Goal: Task Accomplishment & Management: Use online tool/utility

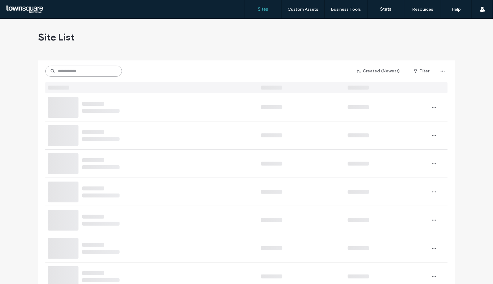
click at [92, 69] on input at bounding box center [83, 71] width 77 height 11
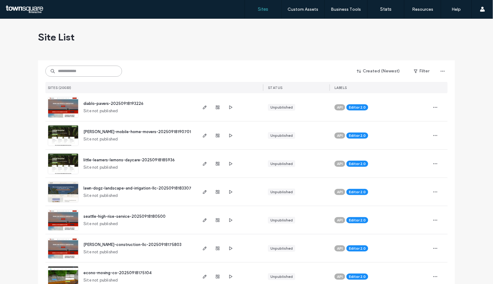
paste input "**********"
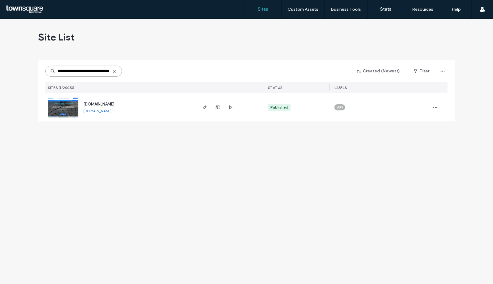
type input "**********"
click at [113, 103] on span "[DOMAIN_NAME]" at bounding box center [98, 104] width 31 height 5
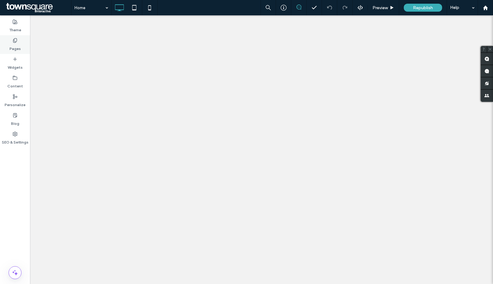
click at [16, 45] on label "Pages" at bounding box center [15, 47] width 11 height 9
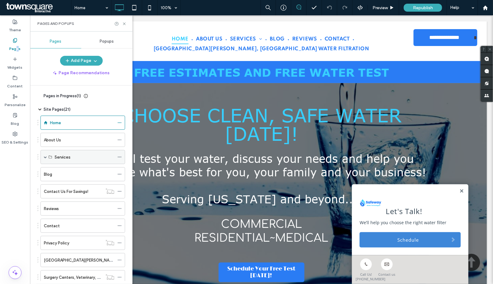
scroll to position [156, 0]
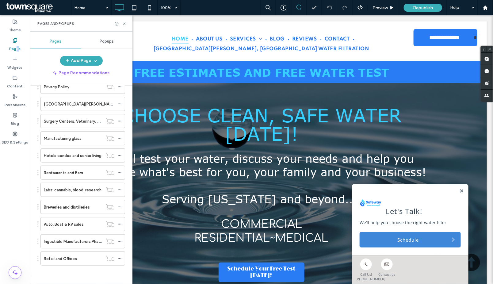
drag, startPoint x: 57, startPoint y: 240, endPoint x: 54, endPoint y: 238, distance: 4.0
click at [57, 239] on label "Ingestible Manufacturers Pharmaceuticals health and Beauty foods vitamins" at bounding box center [115, 241] width 142 height 11
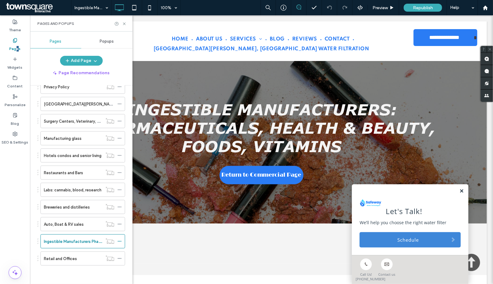
click at [459, 188] on link at bounding box center [461, 190] width 5 height 5
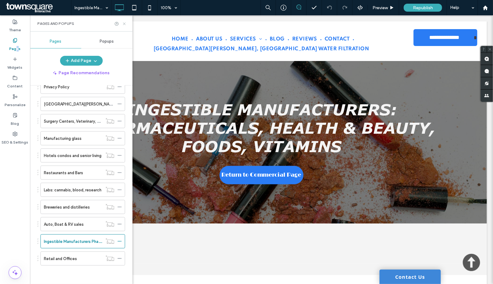
drag, startPoint x: 124, startPoint y: 24, endPoint x: 98, endPoint y: 14, distance: 27.5
click at [124, 24] on use at bounding box center [124, 23] width 2 height 2
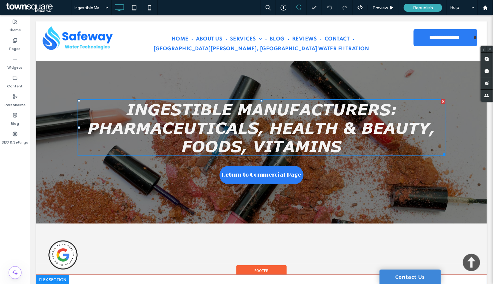
scroll to position [204, 0]
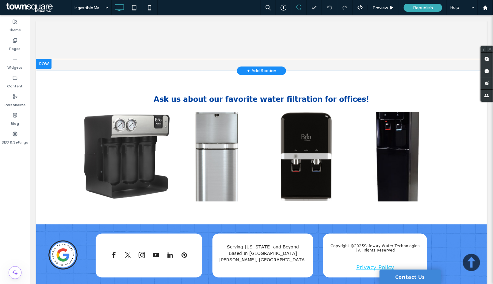
click at [219, 60] on div "Click To Paste Row + Add Section" at bounding box center [261, 65] width 451 height 12
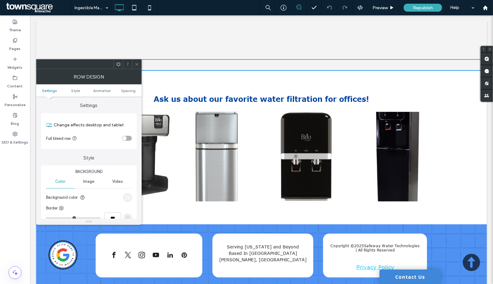
click at [255, 63] on div "Click To Paste Row + Add Section" at bounding box center [261, 65] width 451 height 12
click at [136, 64] on use at bounding box center [136, 64] width 3 height 3
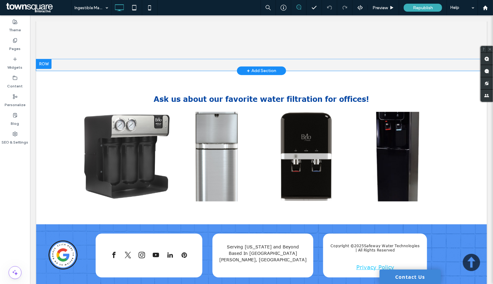
click at [268, 65] on div "Click To Paste Row + Add Section" at bounding box center [261, 65] width 451 height 12
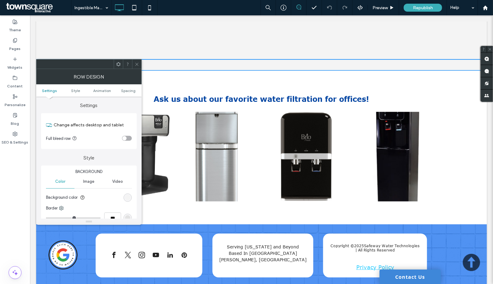
drag, startPoint x: 140, startPoint y: 65, endPoint x: 229, endPoint y: 50, distance: 90.6
click at [140, 65] on div at bounding box center [136, 63] width 9 height 9
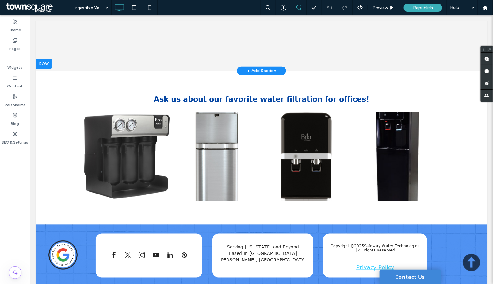
click at [254, 67] on div "+ Add Section" at bounding box center [261, 70] width 29 height 7
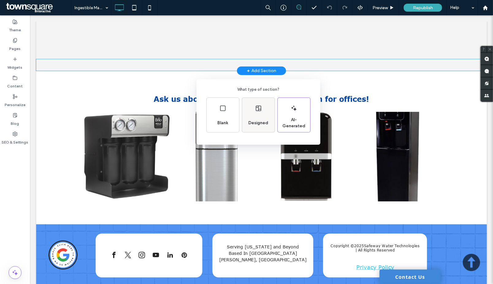
click at [252, 111] on div "Designed" at bounding box center [258, 115] width 33 height 34
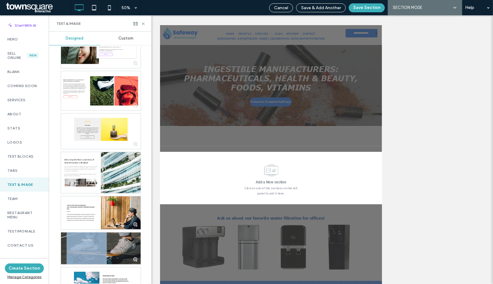
scroll to position [463, 0]
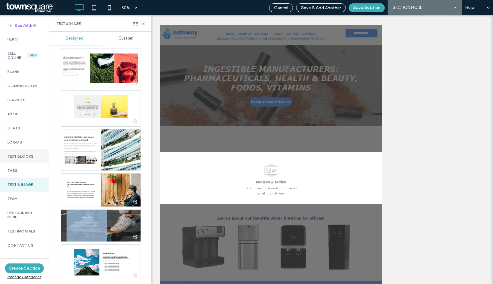
click at [35, 162] on div "Text Blocks" at bounding box center [24, 156] width 49 height 14
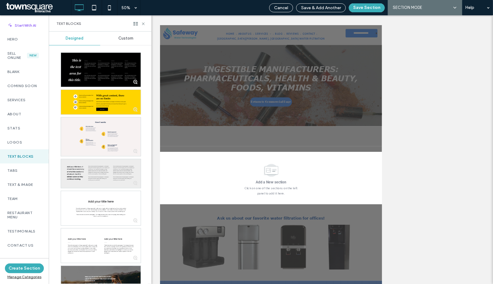
click at [96, 174] on div at bounding box center [101, 173] width 80 height 29
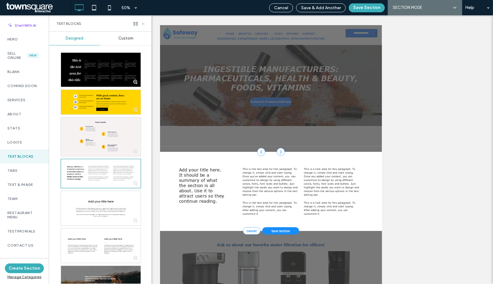
click at [143, 23] on icon at bounding box center [143, 23] width 5 height 5
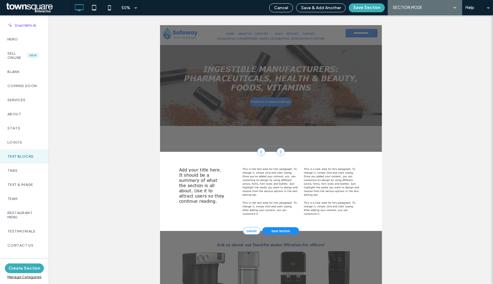
click at [283, 5] on span "Cancel" at bounding box center [281, 7] width 14 height 5
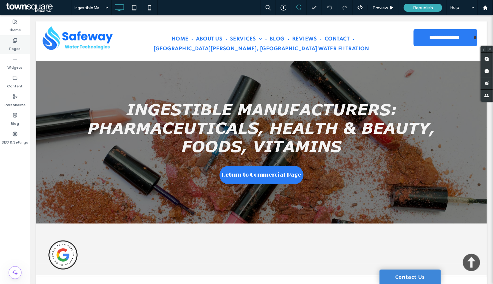
click at [14, 43] on label "Pages" at bounding box center [15, 47] width 11 height 9
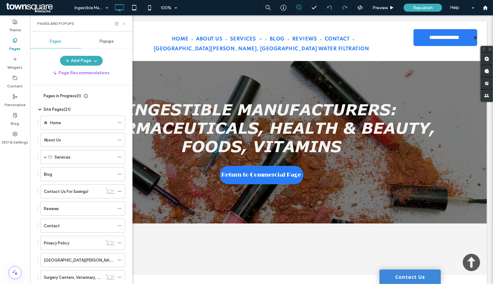
click at [124, 24] on use at bounding box center [124, 23] width 2 height 2
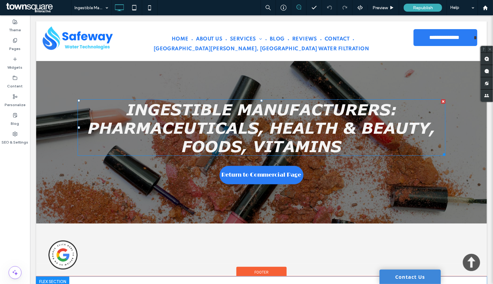
scroll to position [204, 0]
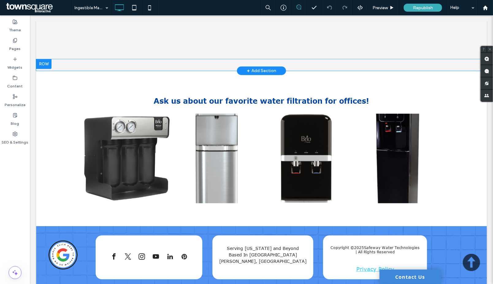
click at [260, 69] on div "+ Add Section" at bounding box center [261, 70] width 29 height 7
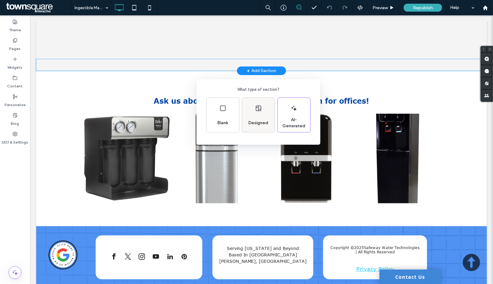
click at [258, 111] on use at bounding box center [258, 108] width 5 height 6
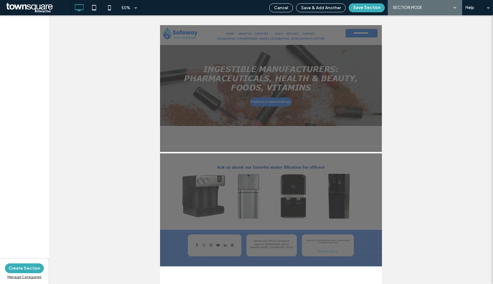
scroll to position [0, 0]
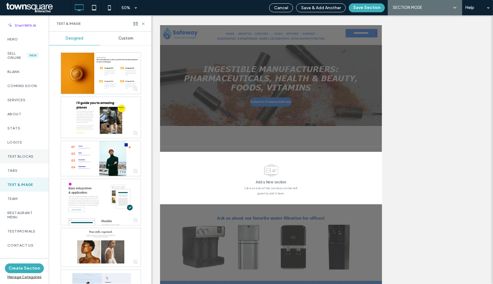
click at [27, 159] on div "Text Blocks" at bounding box center [24, 156] width 49 height 14
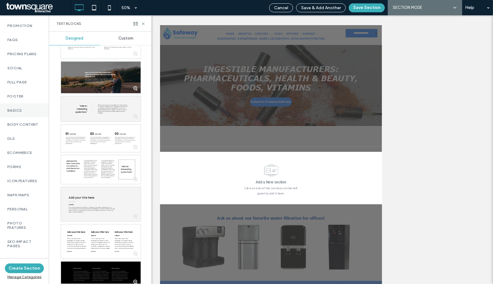
scroll to position [330, 0]
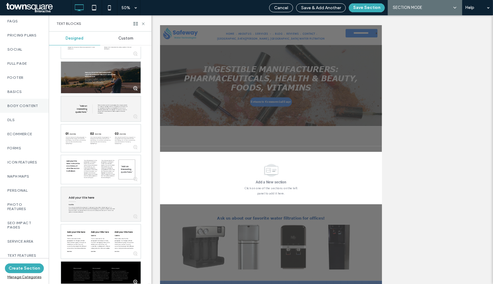
click at [21, 104] on label "Body Content" at bounding box center [24, 106] width 34 height 4
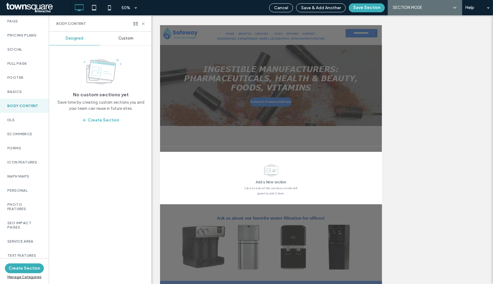
click at [123, 36] on span "Custom" at bounding box center [125, 38] width 15 height 5
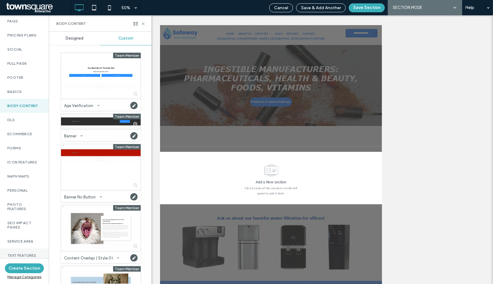
drag, startPoint x: 21, startPoint y: 254, endPoint x: 18, endPoint y: 253, distance: 3.3
click at [20, 254] on label "Text Features" at bounding box center [24, 255] width 34 height 4
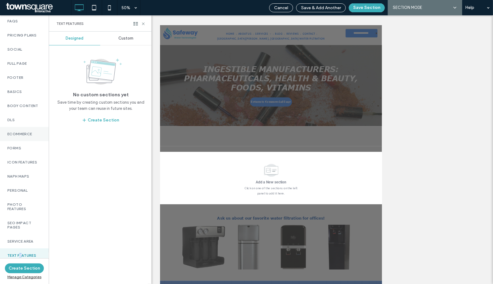
scroll to position [125, 0]
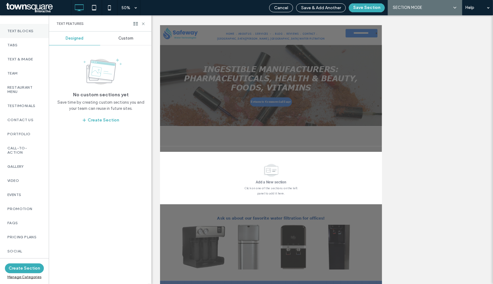
click at [18, 29] on label "Text Blocks" at bounding box center [24, 31] width 34 height 4
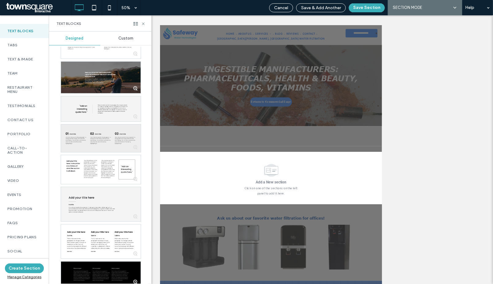
scroll to position [210, 0]
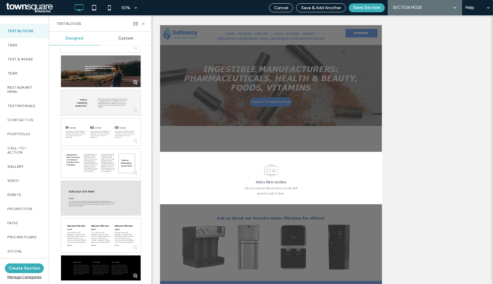
click at [95, 196] on div at bounding box center [101, 198] width 80 height 34
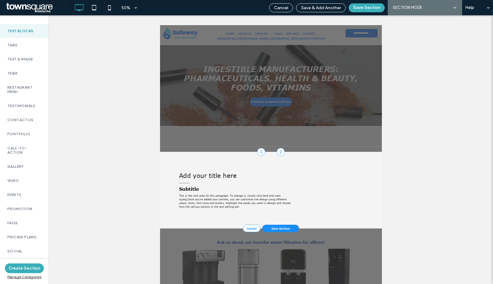
click at [280, 194] on div at bounding box center [382, 145] width 444 height 163
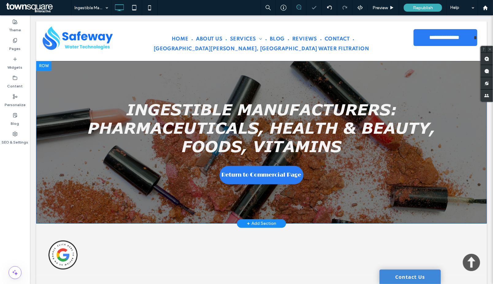
scroll to position [204, 0]
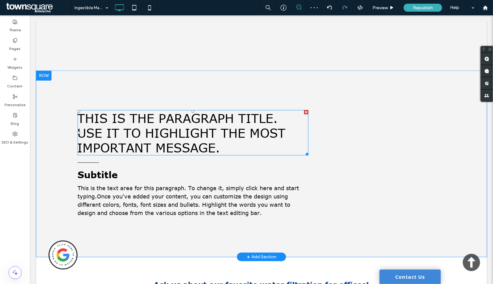
click at [210, 132] on font "USE IT TO HIGHLIGHT THE MOST IMPORTANT MESSAGE." at bounding box center [181, 139] width 208 height 29
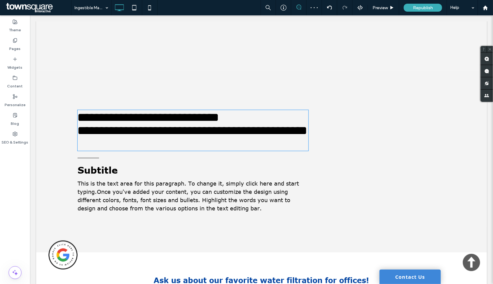
click at [213, 131] on span "**********" at bounding box center [192, 130] width 230 height 12
type input "*******"
type input "**"
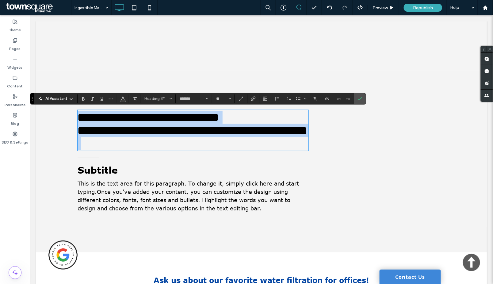
paste div
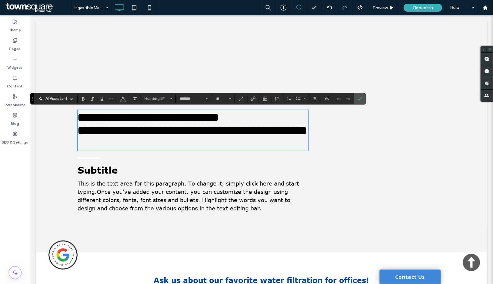
type input "*"
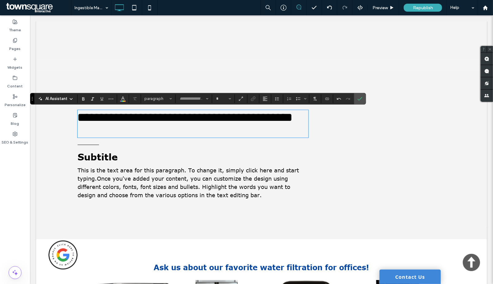
type input "*******"
type input "**"
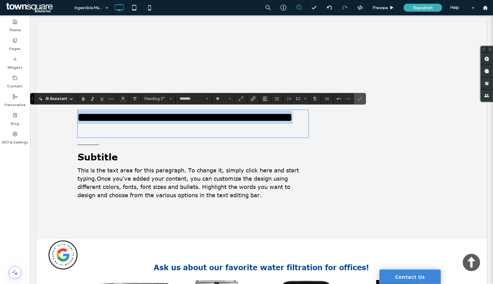
drag, startPoint x: 187, startPoint y: 130, endPoint x: 118, endPoint y: 109, distance: 71.5
click at [58, 109] on div "**********" at bounding box center [261, 155] width 451 height 168
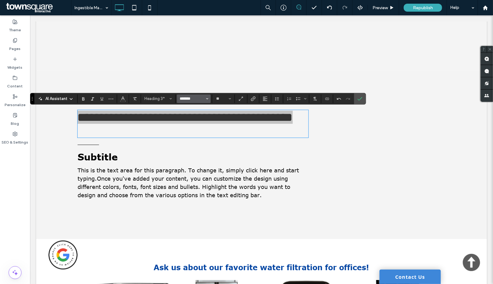
click at [195, 101] on input "*******" at bounding box center [192, 98] width 26 height 5
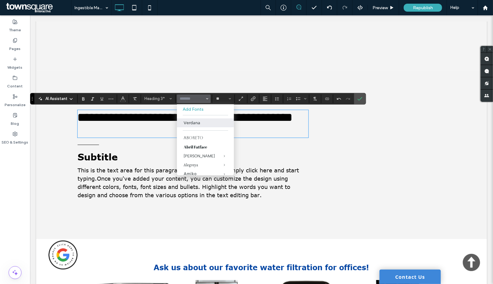
click at [238, 44] on div "Click To Paste Click To Paste Click To Paste" at bounding box center [261, 39] width 368 height 31
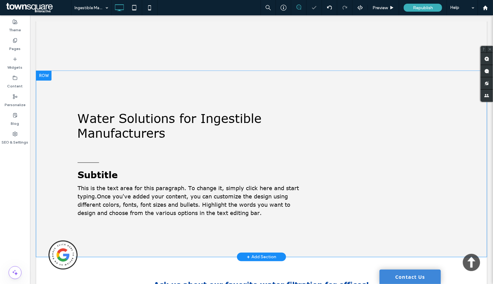
scroll to position [0, 0]
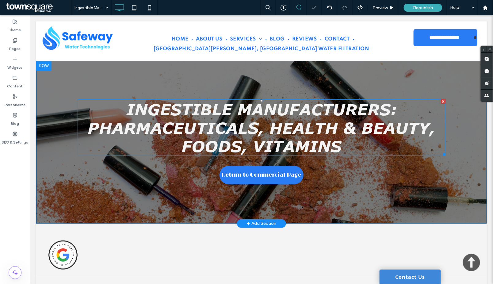
click at [190, 117] on strong "Ingestible Manufacturers: Pharmaceuticals, health & Beauty, foods, vitamins" at bounding box center [261, 127] width 348 height 55
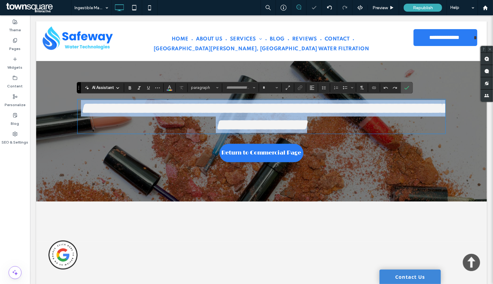
type input "*******"
type input "**"
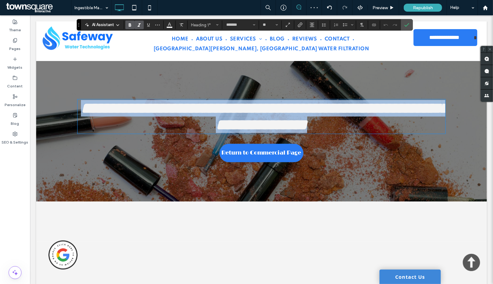
scroll to position [204, 0]
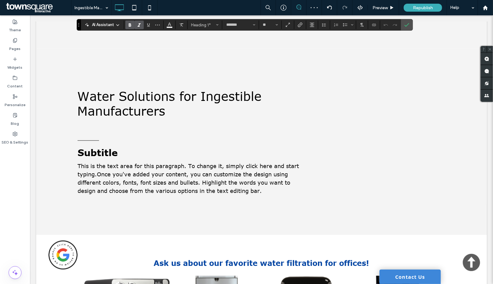
click at [178, 116] on span "Water Solutions for Ingestible Manufacturers" at bounding box center [169, 102] width 184 height 29
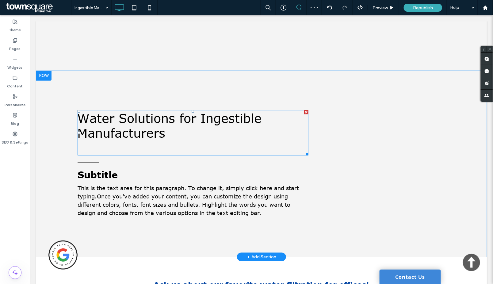
click at [178, 116] on span "Water Solutions for Ingestible Manufacturers" at bounding box center [169, 124] width 184 height 29
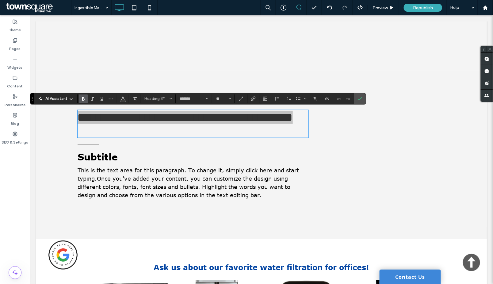
click at [80, 99] on label "Bold" at bounding box center [83, 98] width 9 height 9
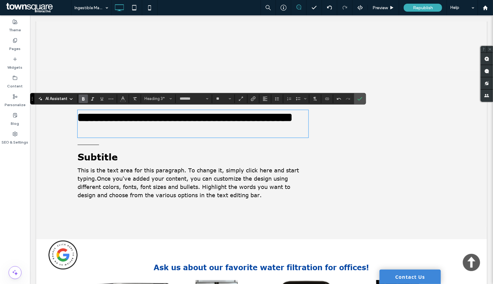
click at [204, 124] on h3 "**********" at bounding box center [192, 116] width 231 height 13
click at [109, 162] on span "Subtitle" at bounding box center [97, 156] width 40 height 11
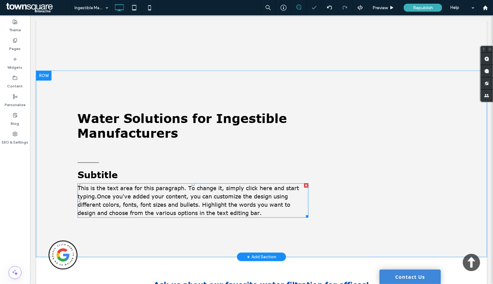
click at [132, 195] on span "Once you've added your content, you can customize the design using different co…" at bounding box center [183, 204] width 213 height 23
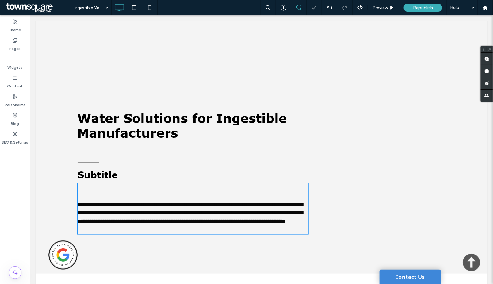
click at [132, 195] on p at bounding box center [192, 196] width 231 height 8
type input "*******"
type input "**"
click at [132, 195] on p at bounding box center [192, 196] width 231 height 8
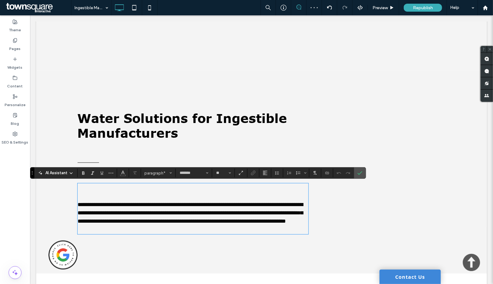
click at [158, 217] on p "**********" at bounding box center [192, 212] width 231 height 25
click at [159, 217] on p "**********" at bounding box center [192, 212] width 231 height 25
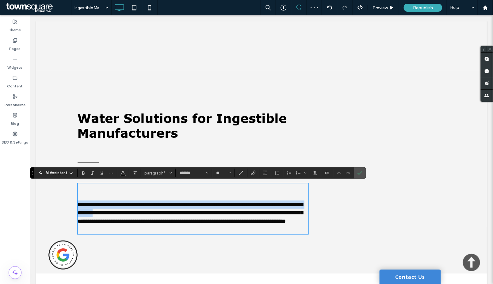
click at [158, 216] on p "**********" at bounding box center [192, 212] width 231 height 25
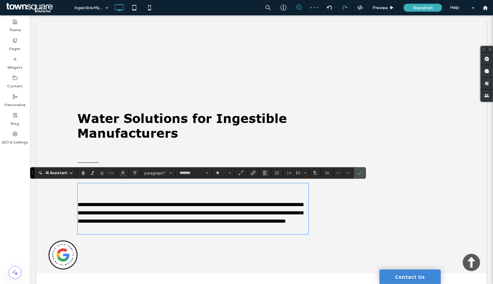
click at [159, 196] on p "﻿" at bounding box center [192, 196] width 231 height 8
click at [125, 189] on p at bounding box center [192, 188] width 231 height 8
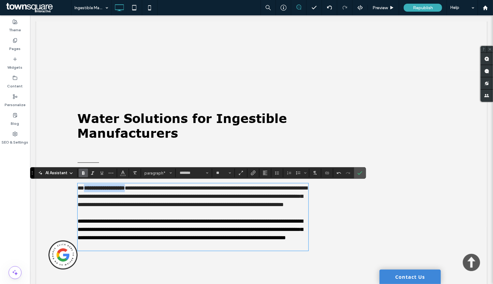
drag, startPoint x: 152, startPoint y: 188, endPoint x: 81, endPoint y: 188, distance: 71.1
click at [81, 188] on p "**********" at bounding box center [192, 196] width 231 height 25
click at [81, 174] on label "Bold" at bounding box center [83, 173] width 9 height 9
drag, startPoint x: 170, startPoint y: 188, endPoint x: 82, endPoint y: 185, distance: 88.1
click at [84, 185] on strong "**********" at bounding box center [112, 188] width 56 height 6
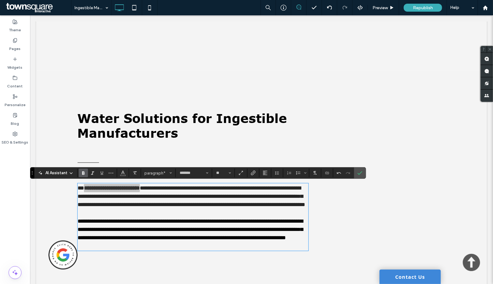
click at [87, 171] on label "Bold" at bounding box center [83, 173] width 9 height 9
click at [130, 201] on span "**********" at bounding box center [191, 196] width 228 height 22
click at [149, 217] on p "﻿" at bounding box center [192, 213] width 231 height 8
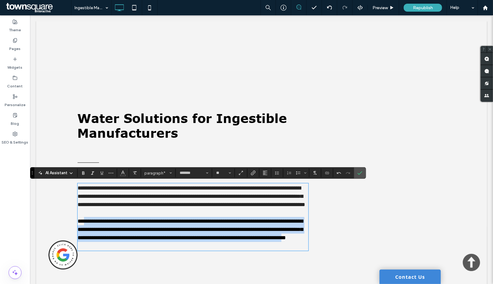
drag, startPoint x: 255, startPoint y: 259, endPoint x: 83, endPoint y: 237, distance: 173.8
click at [83, 237] on span "**********" at bounding box center [189, 229] width 225 height 22
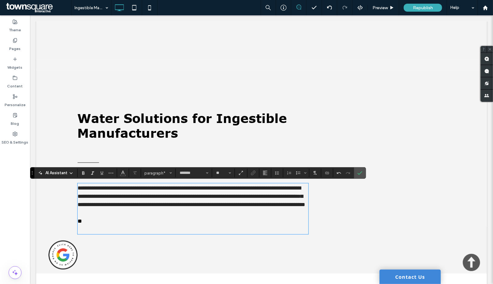
click at [105, 225] on p "*" at bounding box center [192, 221] width 231 height 8
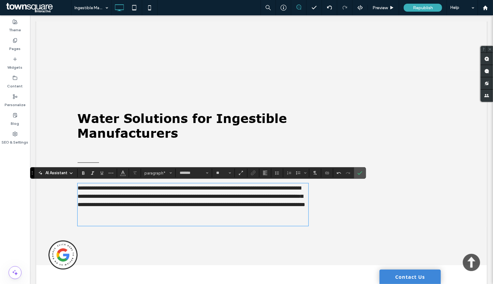
click at [370, 219] on div "**********" at bounding box center [261, 168] width 368 height 194
click at [363, 172] on label "Confirm" at bounding box center [359, 172] width 9 height 11
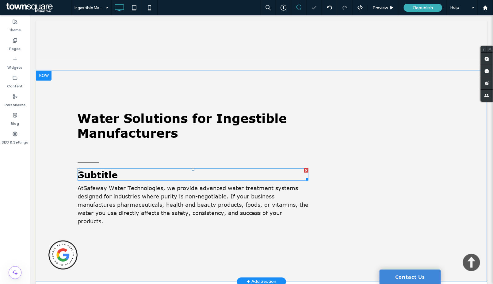
click at [101, 170] on span "Subtitle" at bounding box center [97, 174] width 40 height 11
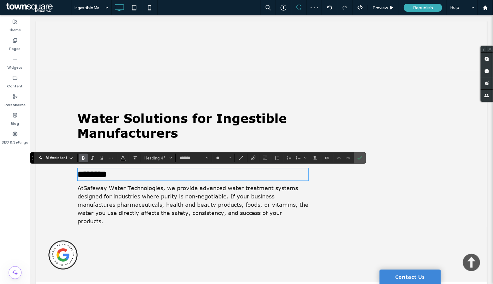
click at [329, 181] on div "Water Solutions for Ingestible Manufacturers ******** At Safeway Water Technolo…" at bounding box center [261, 176] width 368 height 211
click at [280, 212] on span ", we provide advanced water treatment systems designed for industries where pur…" at bounding box center [192, 204] width 231 height 40
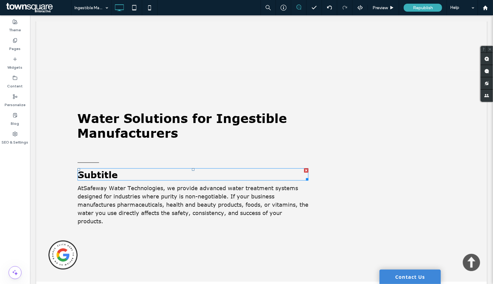
click at [304, 170] on div at bounding box center [306, 170] width 4 height 4
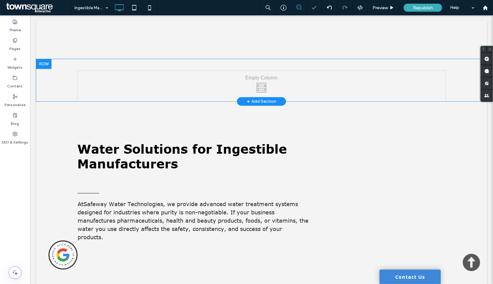
click at [290, 71] on div "Click To Paste Click To Paste Click To Paste" at bounding box center [261, 86] width 368 height 31
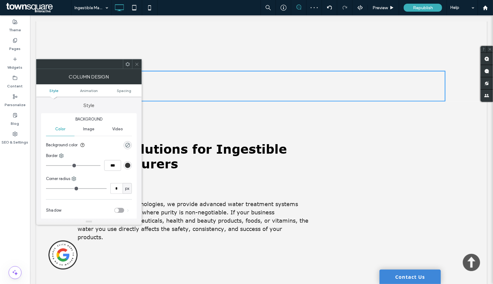
click at [136, 64] on icon at bounding box center [137, 64] width 5 height 5
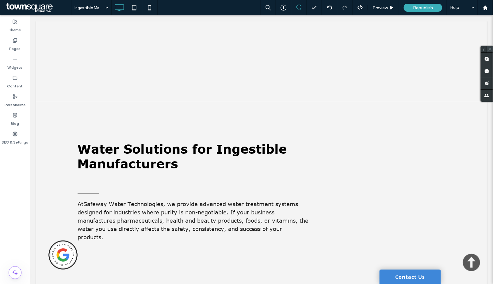
click at [489, 49] on icon at bounding box center [490, 49] width 4 height 4
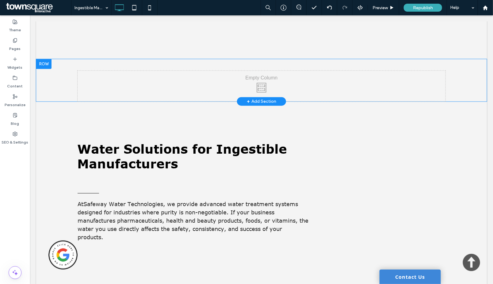
click at [42, 63] on div at bounding box center [43, 64] width 15 height 10
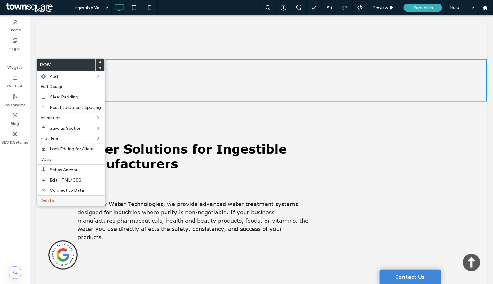
click at [47, 202] on span "Delete" at bounding box center [46, 200] width 13 height 5
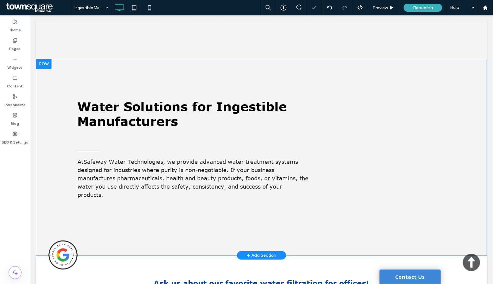
click at [87, 79] on div "Water Solutions for Ingestible Manufacturers At Safeway Water Technologies , we…" at bounding box center [261, 157] width 368 height 196
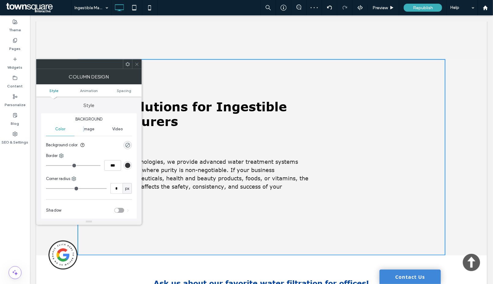
click at [84, 124] on div "Image" at bounding box center [89, 128] width 29 height 13
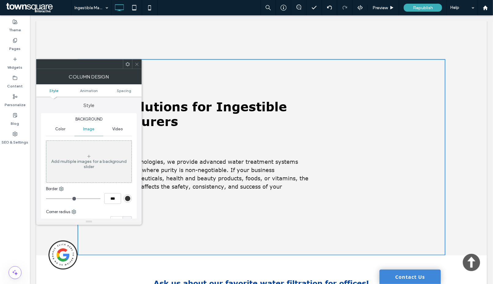
click at [107, 159] on div "Add multiple images for a background slider" at bounding box center [88, 164] width 85 height 10
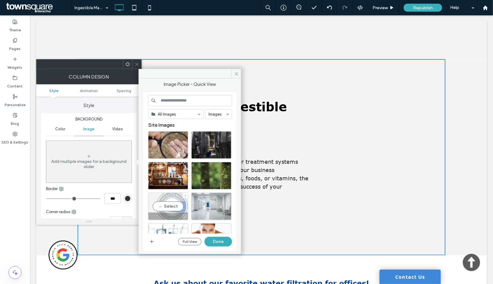
click at [171, 205] on div "Select" at bounding box center [168, 207] width 40 height 28
click at [168, 204] on div at bounding box center [168, 207] width 40 height 28
drag, startPoint x: 214, startPoint y: 204, endPoint x: 213, endPoint y: 208, distance: 3.9
click at [214, 204] on div "Select" at bounding box center [211, 207] width 40 height 28
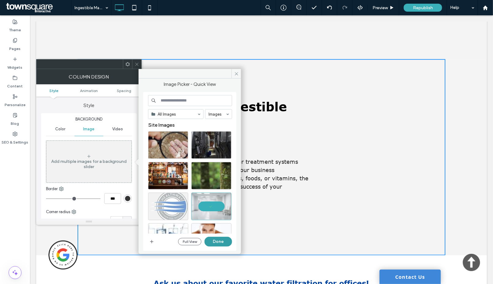
click at [226, 243] on button "Done" at bounding box center [219, 242] width 28 height 10
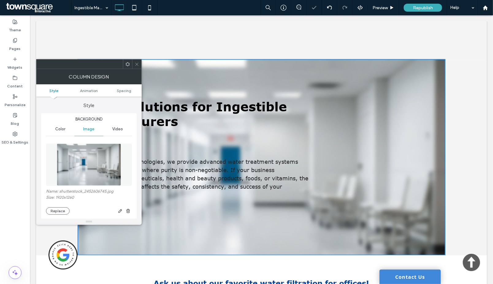
click at [137, 63] on icon at bounding box center [137, 64] width 5 height 5
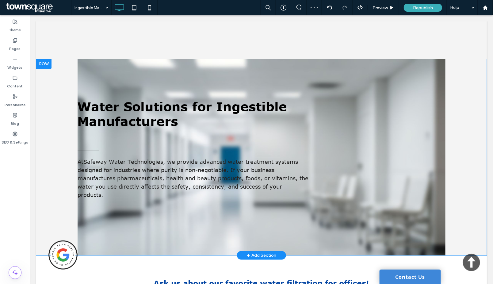
click at [63, 66] on div "Water Solutions for Ingestible Manufacturers At Safeway Water Technologies , we…" at bounding box center [261, 157] width 451 height 196
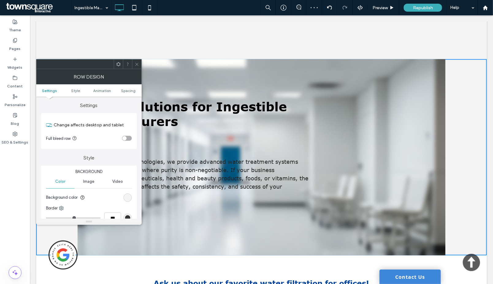
click at [229, 87] on div "Water Solutions for Ingestible Manufacturers At Safeway Water Technologies , we…" at bounding box center [261, 157] width 368 height 196
click at [293, 85] on div "Water Solutions for Ingestible Manufacturers At Safeway Water Technologies , we…" at bounding box center [261, 157] width 368 height 196
click at [139, 63] on div at bounding box center [136, 63] width 9 height 9
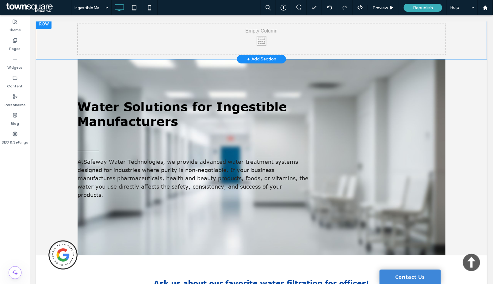
click at [53, 44] on div "Click To Paste Click To Paste Click To Paste Row + Add Section" at bounding box center [261, 39] width 451 height 40
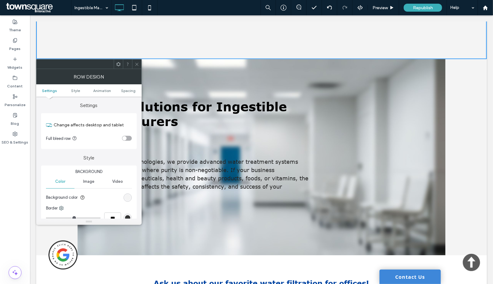
click at [138, 64] on icon at bounding box center [137, 64] width 5 height 5
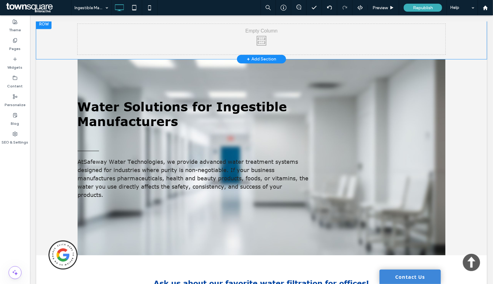
click at [46, 22] on div at bounding box center [43, 24] width 15 height 10
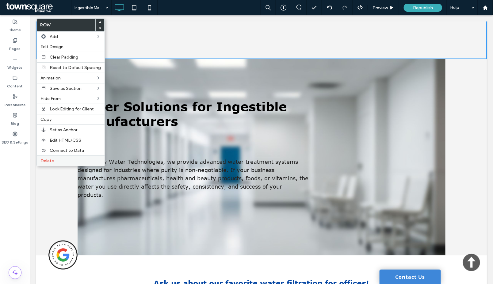
click at [52, 160] on span "Delete" at bounding box center [46, 160] width 13 height 5
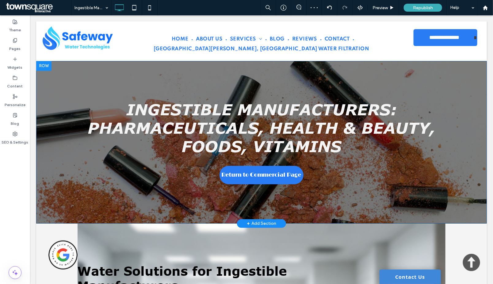
scroll to position [204, 0]
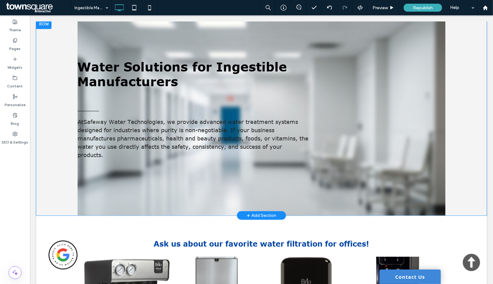
click at [359, 122] on div "Water Solutions for Ingestible Manufacturers At Safeway Water Technologies , we…" at bounding box center [261, 117] width 368 height 196
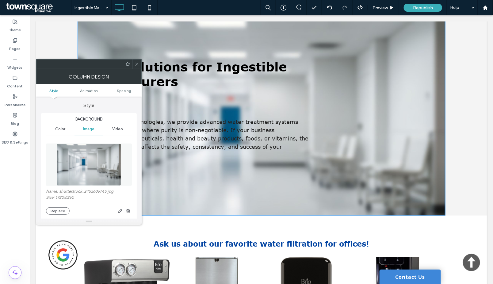
click at [468, 71] on div "Water Solutions for Ingestible Manufacturers At Safeway Water Technologies , we…" at bounding box center [261, 117] width 451 height 196
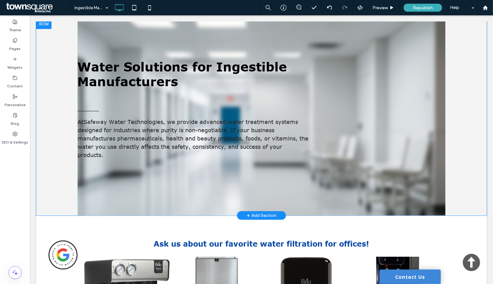
click at [364, 88] on div "Water Solutions for Ingestible Manufacturers At Safeway Water Technologies , we…" at bounding box center [261, 117] width 368 height 196
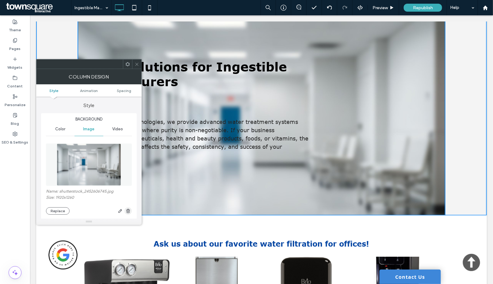
click at [128, 214] on span "button" at bounding box center [127, 210] width 7 height 7
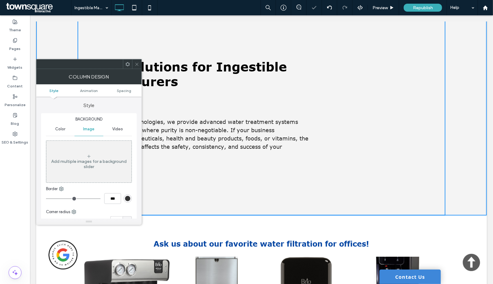
click at [234, 187] on div "Water Solutions for Ingestible Manufacturers At Safeway Water Technologies , we…" at bounding box center [261, 117] width 368 height 196
click at [139, 61] on span at bounding box center [137, 63] width 5 height 9
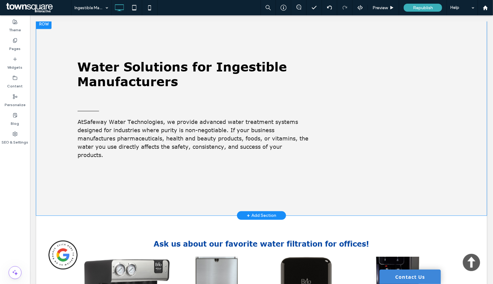
click at [335, 107] on div "Water Solutions for Ingestible Manufacturers At Safeway Water Technologies , we…" at bounding box center [261, 117] width 368 height 196
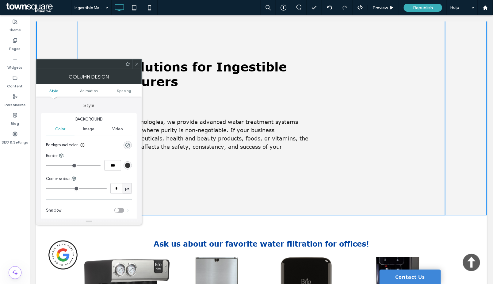
click at [141, 62] on div at bounding box center [136, 63] width 9 height 9
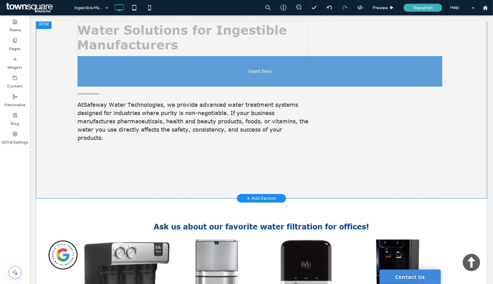
drag, startPoint x: 147, startPoint y: 67, endPoint x: 149, endPoint y: 51, distance: 16.9
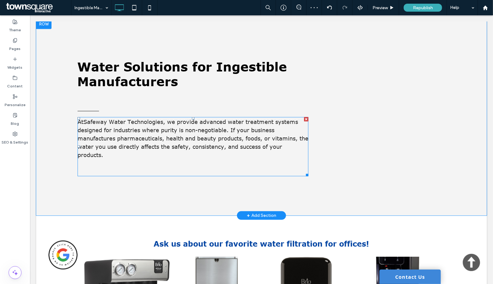
click at [148, 147] on span ", we provide advanced water treatment systems designed for industries where pur…" at bounding box center [192, 138] width 231 height 40
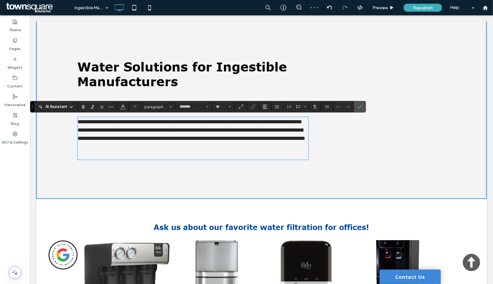
click at [124, 151] on p at bounding box center [192, 146] width 231 height 8
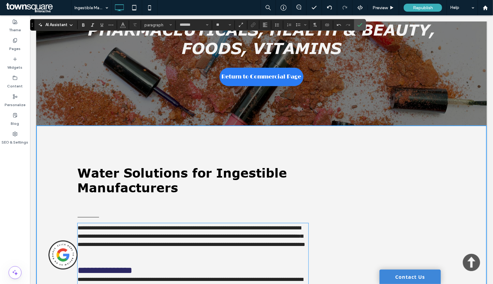
scroll to position [88, 0]
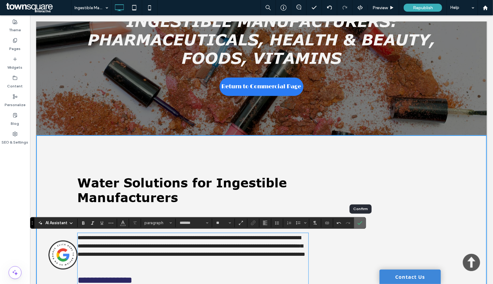
drag, startPoint x: 360, startPoint y: 224, endPoint x: 330, endPoint y: 209, distance: 34.0
click at [360, 224] on icon "Confirm" at bounding box center [360, 222] width 5 height 5
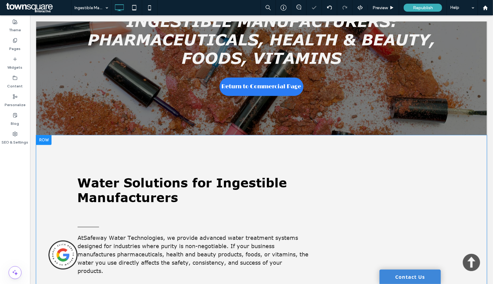
drag, startPoint x: 336, startPoint y: 192, endPoint x: 278, endPoint y: 196, distance: 58.1
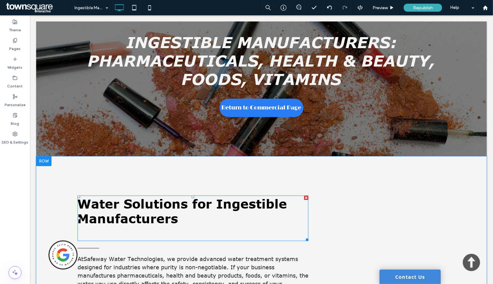
scroll to position [272, 0]
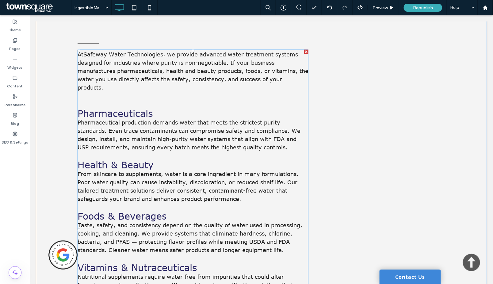
click at [248, 159] on p at bounding box center [192, 155] width 231 height 8
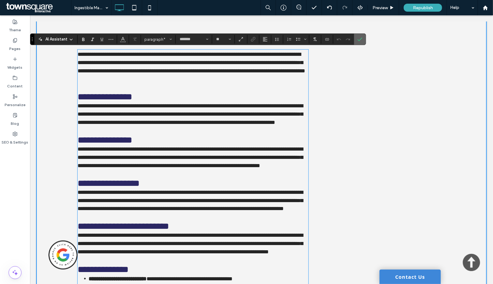
drag, startPoint x: 358, startPoint y: 38, endPoint x: 327, endPoint y: 34, distance: 32.1
click at [358, 38] on icon "Confirm" at bounding box center [360, 39] width 5 height 5
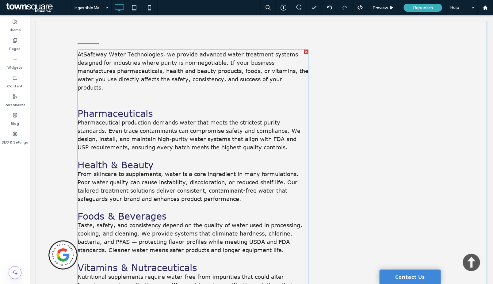
scroll to position [476, 0]
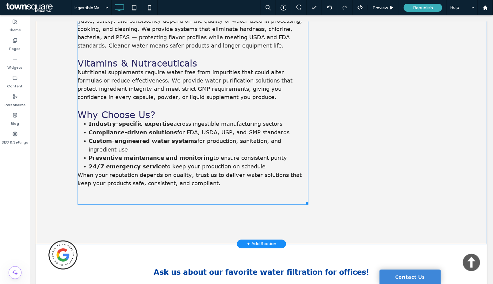
click at [272, 163] on li "24/7 emergency service to keep your production on schedule" at bounding box center [198, 166] width 220 height 9
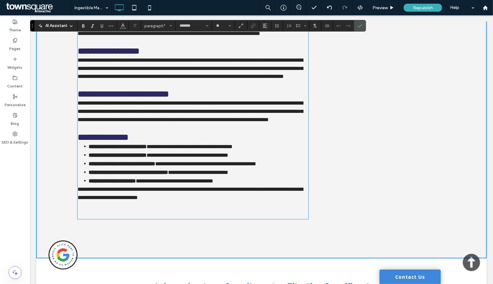
scroll to position [585, 0]
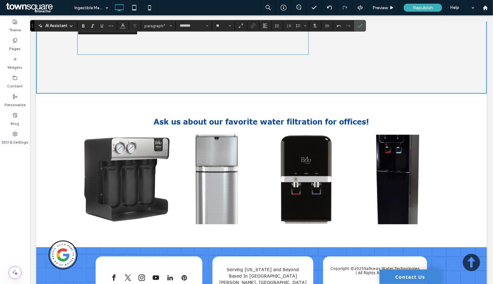
click at [245, 45] on p at bounding box center [192, 41] width 231 height 8
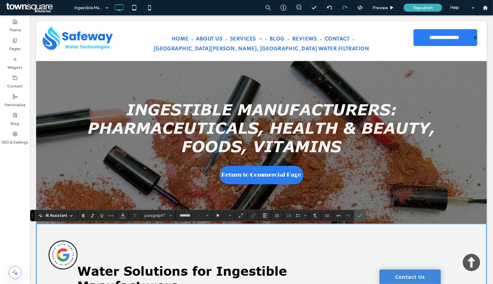
scroll to position [204, 0]
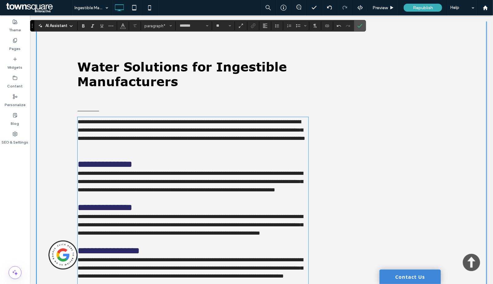
click at [179, 159] on p at bounding box center [192, 155] width 231 height 8
click at [51, 126] on div "**********" at bounding box center [261, 238] width 451 height 439
drag, startPoint x: 66, startPoint y: 80, endPoint x: 70, endPoint y: 78, distance: 4.8
click at [66, 79] on div "**********" at bounding box center [261, 238] width 451 height 439
click at [367, 24] on div "**********" at bounding box center [261, 238] width 368 height 439
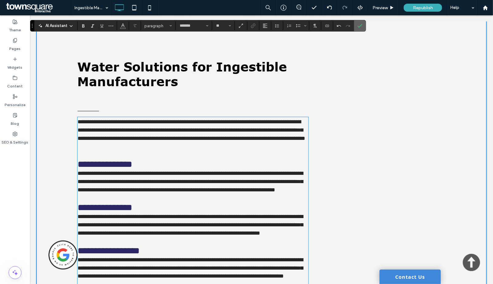
drag, startPoint x: 362, startPoint y: 25, endPoint x: 332, endPoint y: 10, distance: 34.0
click at [362, 25] on icon "Confirm" at bounding box center [360, 25] width 5 height 5
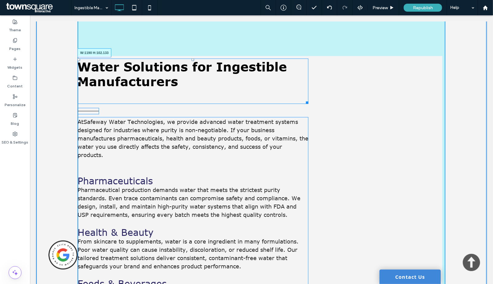
drag, startPoint x: 303, startPoint y: 103, endPoint x: 442, endPoint y: 107, distance: 138.9
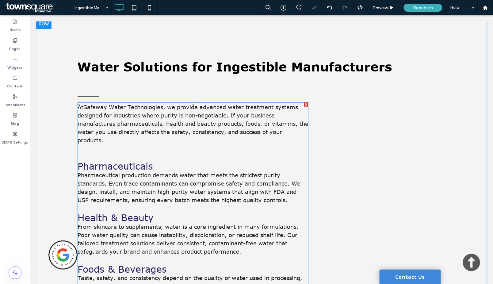
scroll to position [409, 0]
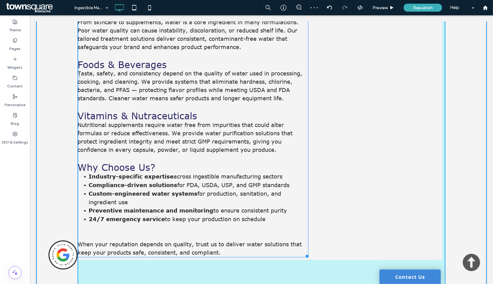
drag, startPoint x: 301, startPoint y: 256, endPoint x: 439, endPoint y: 224, distance: 141.6
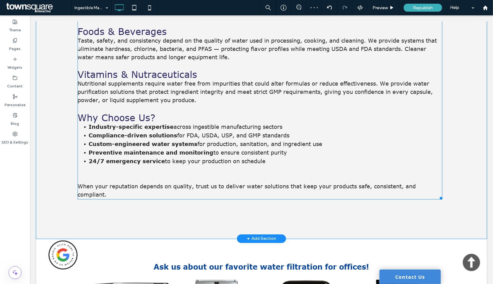
scroll to position [204, 0]
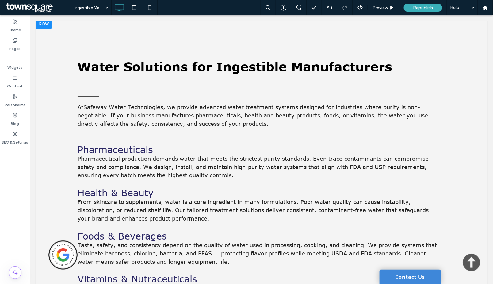
click at [453, 111] on div "Water Solutions for Ingestible Manufacturers At Safeway Water Technologies , we…" at bounding box center [261, 231] width 451 height 424
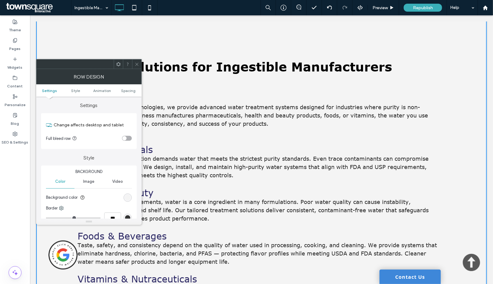
scroll to position [409, 0]
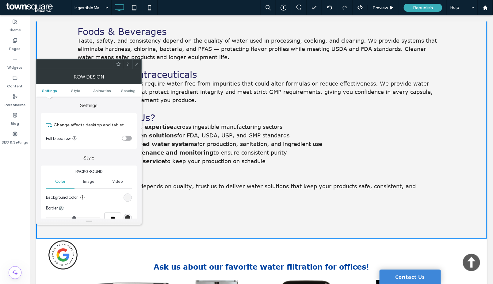
click at [136, 64] on icon at bounding box center [137, 64] width 5 height 5
